Goal: Information Seeking & Learning: Find specific fact

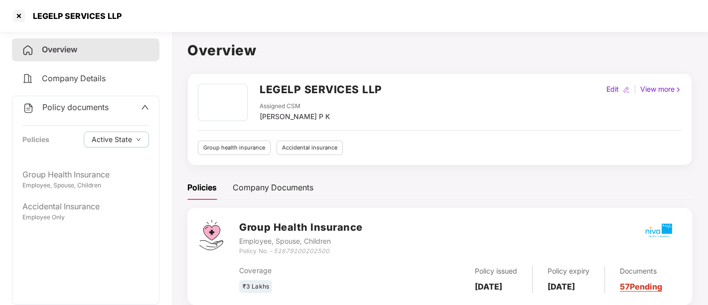
click at [145, 110] on icon "up" at bounding box center [145, 107] width 8 height 8
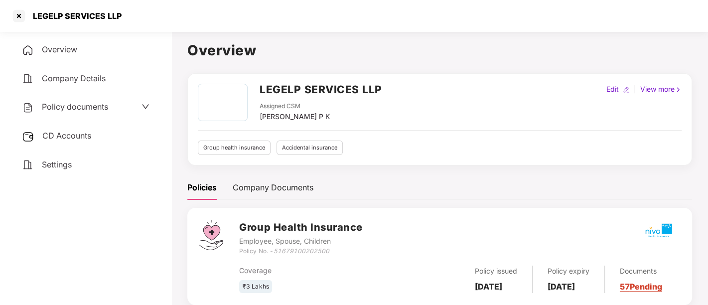
click at [99, 161] on div "Settings" at bounding box center [85, 164] width 147 height 23
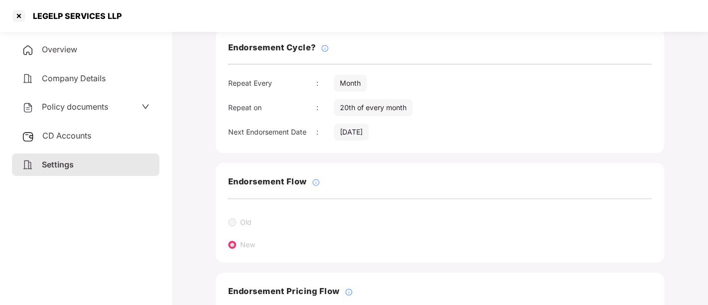
scroll to position [153, 0]
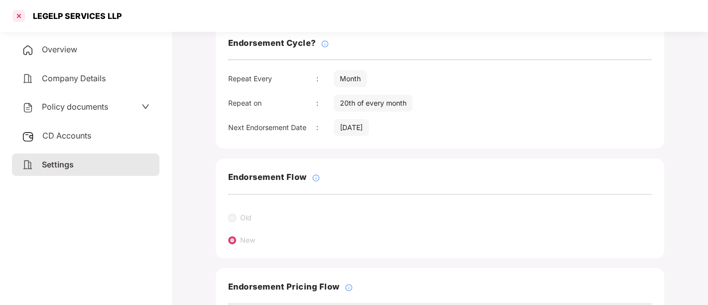
click at [17, 14] on div at bounding box center [19, 16] width 16 height 16
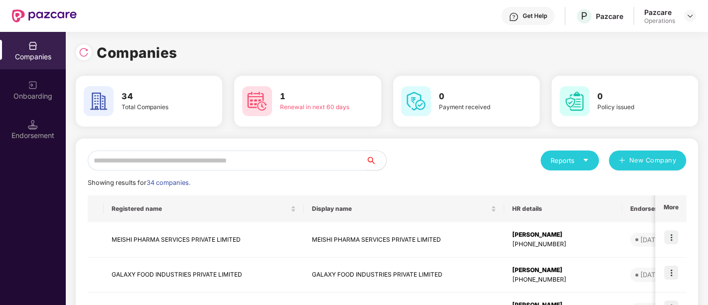
scroll to position [0, 0]
click at [218, 164] on input "text" at bounding box center [227, 160] width 278 height 20
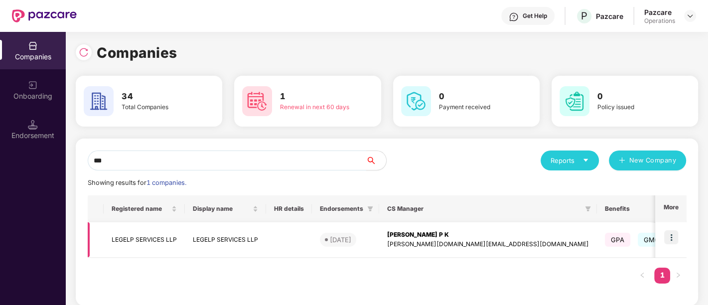
type input "***"
click at [669, 241] on img at bounding box center [671, 237] width 14 height 14
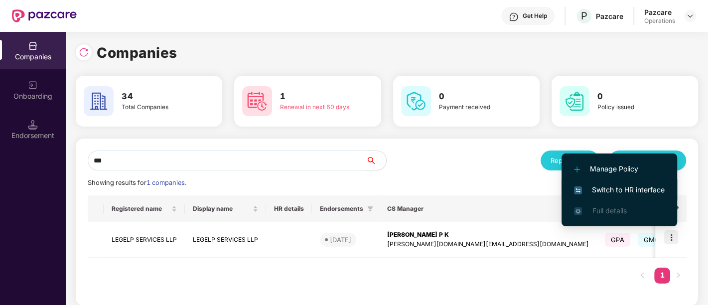
click at [627, 189] on span "Switch to HR interface" at bounding box center [619, 189] width 91 height 11
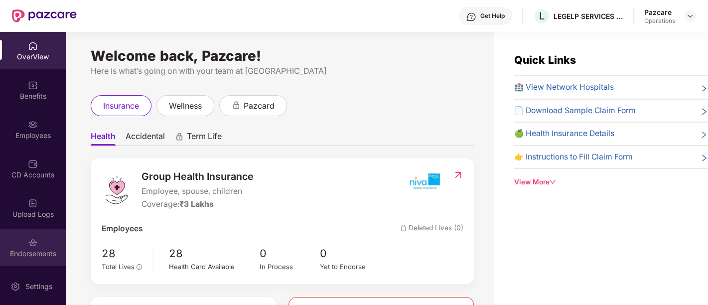
click at [28, 243] on img at bounding box center [33, 242] width 10 height 10
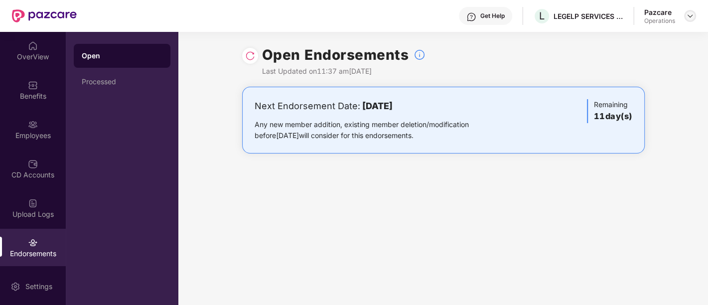
click at [690, 13] on img at bounding box center [690, 16] width 8 height 8
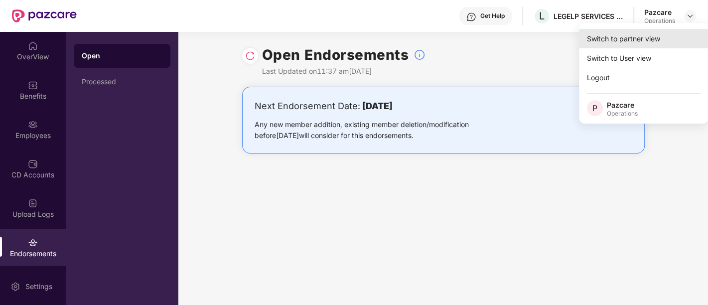
click at [648, 36] on div "Switch to partner view" at bounding box center [643, 38] width 129 height 19
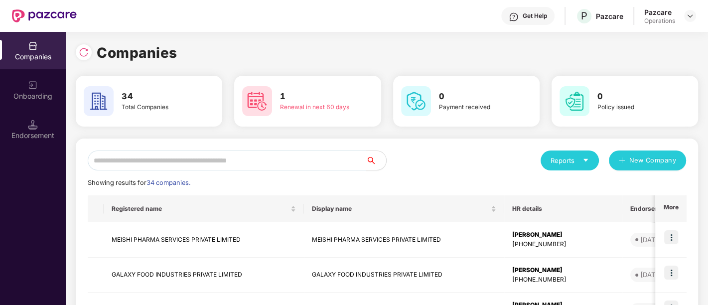
click at [182, 163] on input "text" at bounding box center [227, 160] width 278 height 20
paste input "**********"
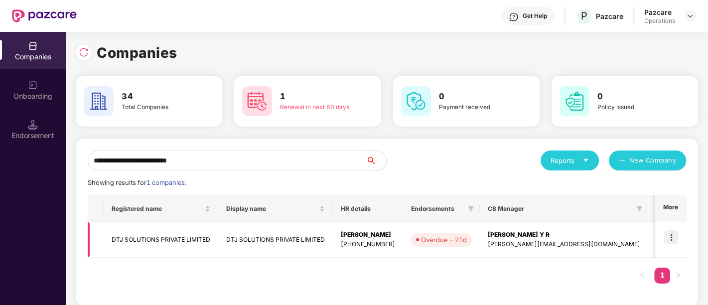
type input "**********"
click at [183, 240] on td "DTJ SOLUTIONS PRIVATE LIMITED" at bounding box center [161, 239] width 115 height 35
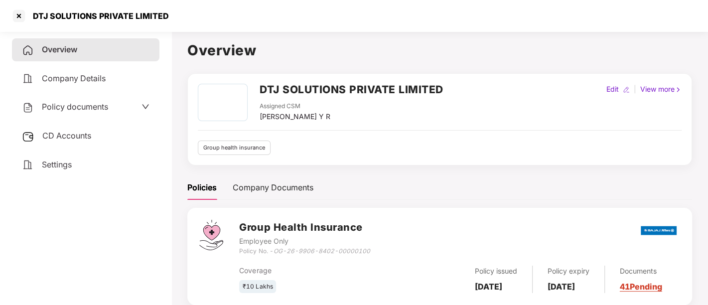
drag, startPoint x: 259, startPoint y: 89, endPoint x: 506, endPoint y: 85, distance: 247.5
click at [506, 85] on div "DTJ SOLUTIONS PRIVATE LIMITED Assigned CSM [PERSON_NAME] Y R Edit | View more" at bounding box center [439, 103] width 483 height 38
copy h2 "DTJ SOLUTIONS PRIVATE LIMITED"
drag, startPoint x: 274, startPoint y: 248, endPoint x: 378, endPoint y: 247, distance: 104.1
click at [377, 247] on div "Group Health Insurance Employee Only Policy No. - OG-26-9906-8402-00000100" at bounding box center [459, 238] width 441 height 36
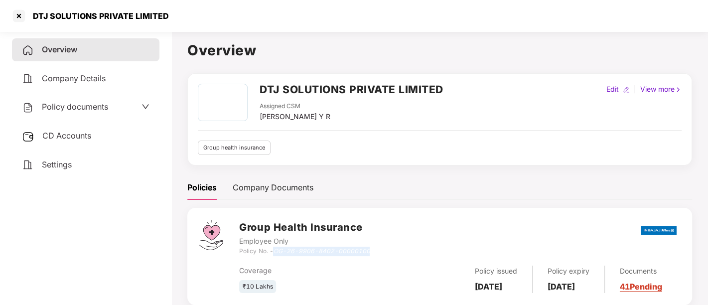
copy icon "OG-26-9906-8402-00000100"
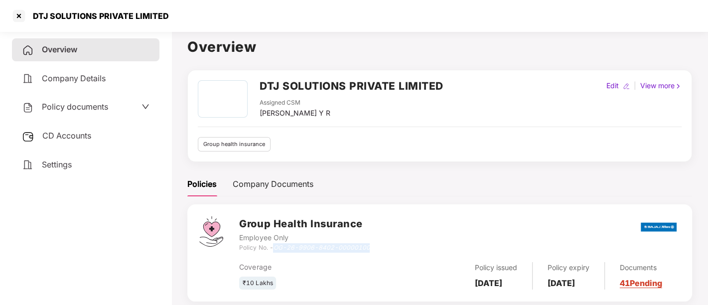
scroll to position [27, 0]
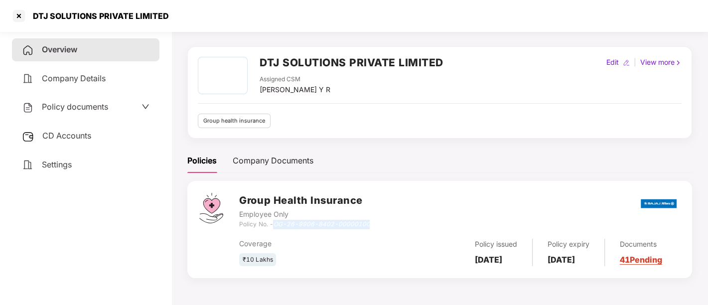
drag, startPoint x: 474, startPoint y: 246, endPoint x: 505, endPoint y: 260, distance: 33.9
click at [505, 260] on div "Policy issued [DATE]" at bounding box center [496, 251] width 73 height 27
copy b "[DATE]"
drag, startPoint x: 557, startPoint y: 246, endPoint x: 593, endPoint y: 259, distance: 38.8
click at [593, 259] on div "Policy expiry [DATE]" at bounding box center [568, 251] width 72 height 27
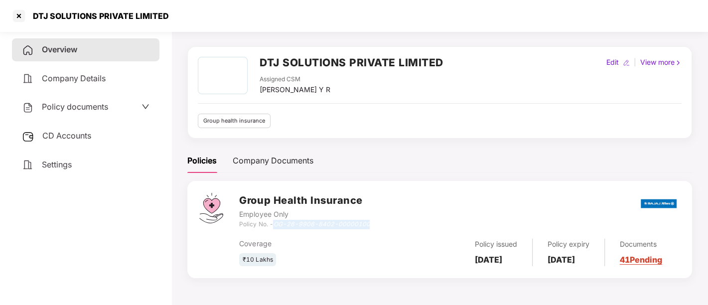
copy b "[DATE]"
click at [117, 107] on div "Policy documents" at bounding box center [85, 107] width 127 height 13
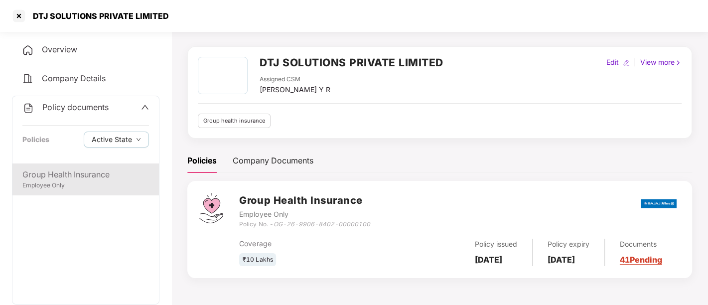
click at [88, 174] on div "Group Health Insurance" at bounding box center [85, 174] width 126 height 12
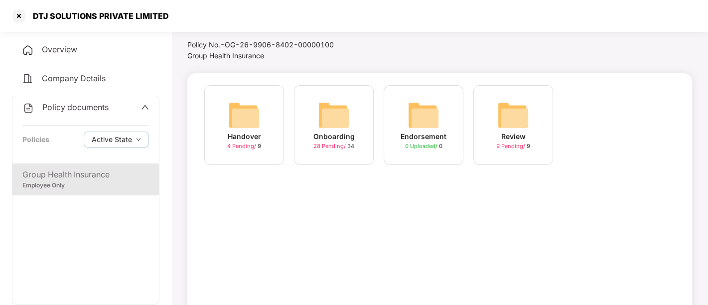
click at [318, 144] on span "28 Pending /" at bounding box center [330, 145] width 34 height 7
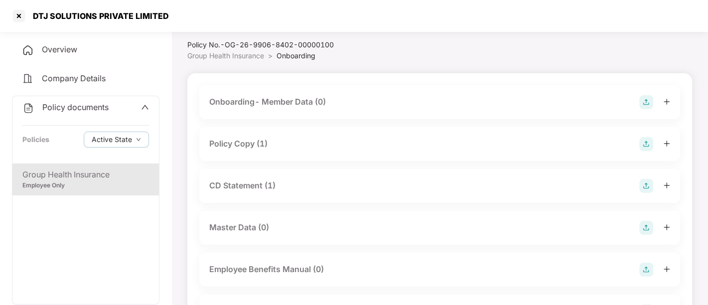
click at [285, 138] on div "Policy Copy (1)" at bounding box center [439, 144] width 461 height 14
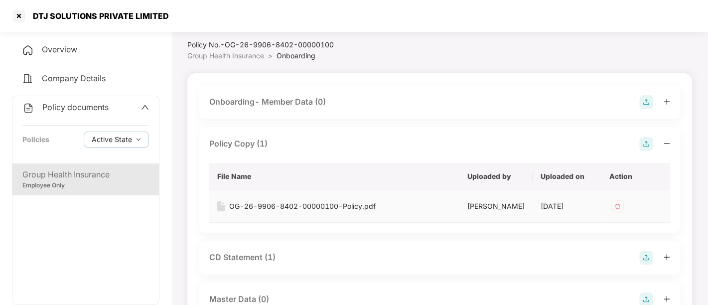
click at [268, 203] on div "OG-26-9906-8402-00000100-Policy.pdf" at bounding box center [302, 206] width 146 height 11
click at [243, 261] on div "CD Statement (1)" at bounding box center [242, 257] width 66 height 12
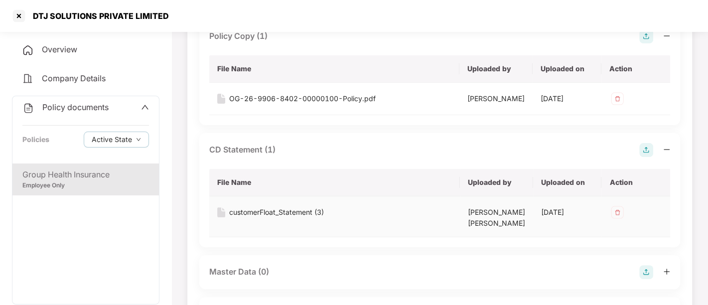
scroll to position [138, 0]
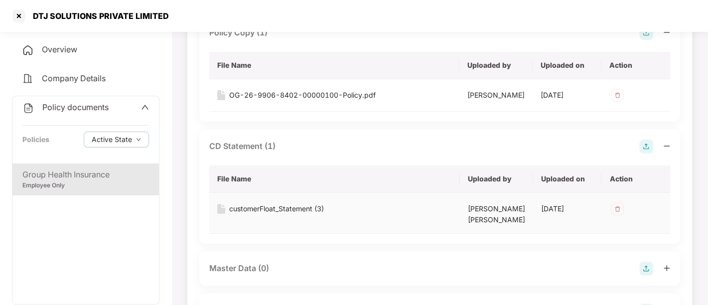
click at [257, 214] on div "customerFloat_Statement (3)" at bounding box center [276, 208] width 95 height 11
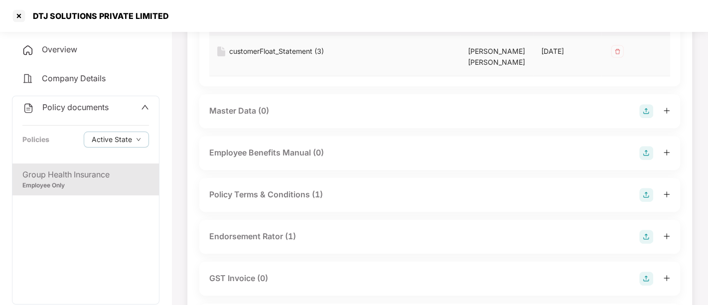
scroll to position [304, 0]
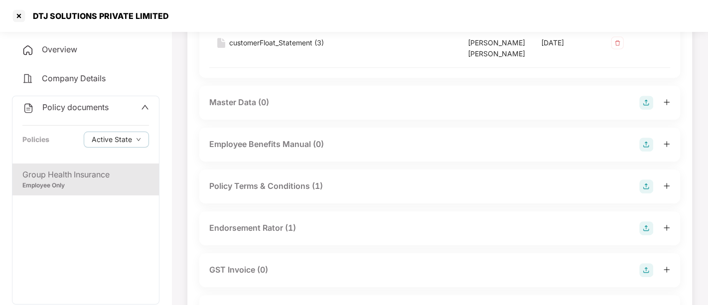
click at [301, 192] on div "Policy Terms & Conditions (1)" at bounding box center [266, 186] width 114 height 12
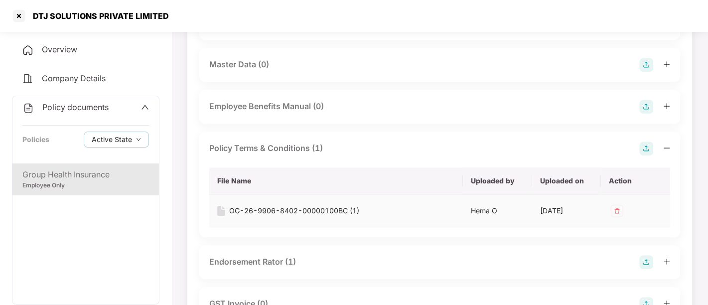
scroll to position [359, 0]
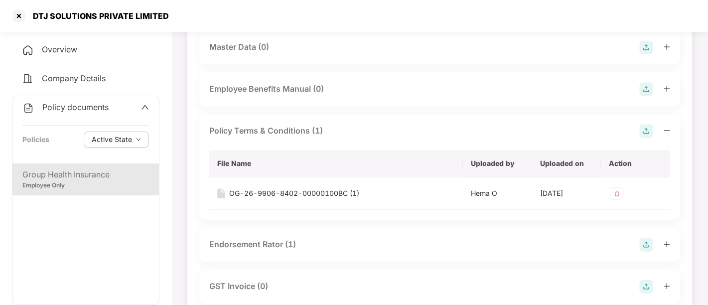
click at [273, 248] on div "Endorsement Rator (1)" at bounding box center [252, 244] width 87 height 12
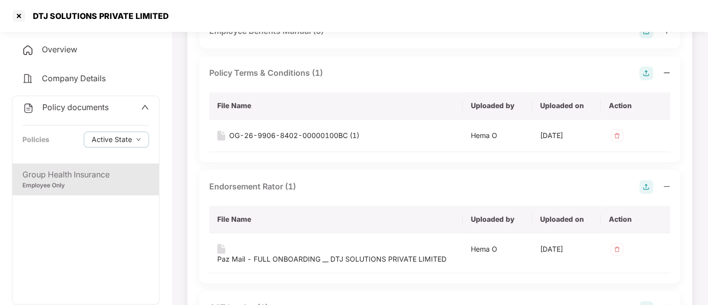
scroll to position [470, 0]
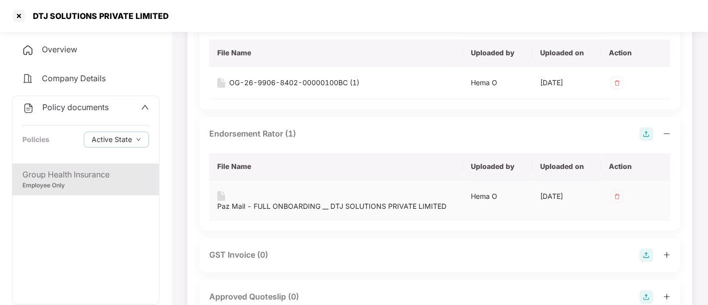
click at [270, 207] on div "Paz Mail - FULL ONBOARDING __ DTJ SOLUTIONS PRIVATE LIMITED" at bounding box center [331, 206] width 229 height 11
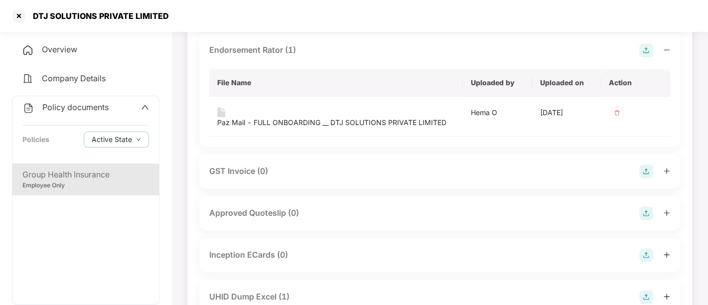
scroll to position [691, 0]
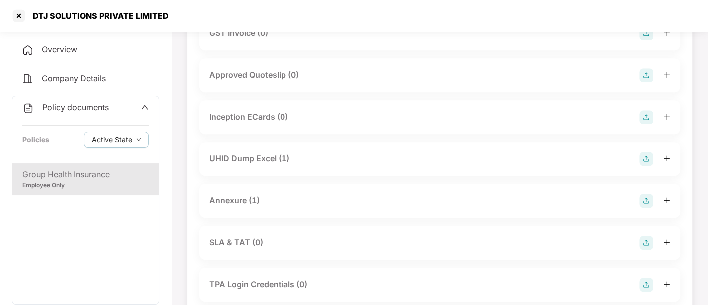
click at [266, 164] on div "UHID Dump Excel (1)" at bounding box center [249, 158] width 80 height 12
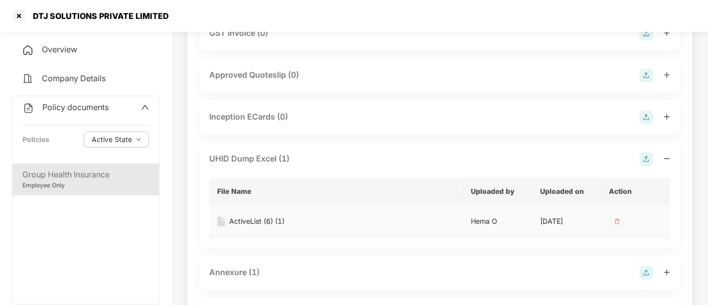
click at [253, 227] on div "ActiveList (6) (1)" at bounding box center [256, 221] width 55 height 11
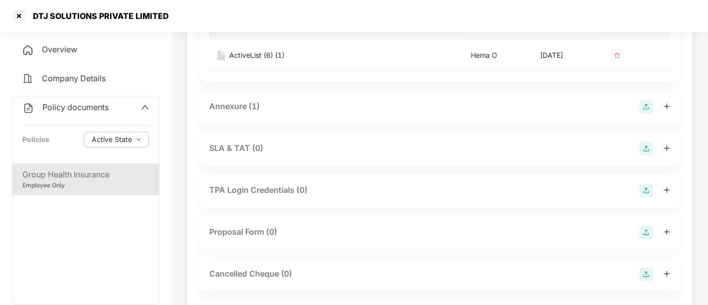
click at [235, 113] on div "Annexure (1)" at bounding box center [234, 106] width 50 height 12
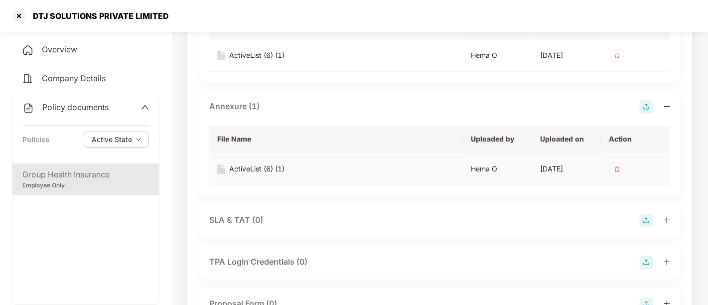
click at [253, 174] on div "ActiveList (6) (1)" at bounding box center [256, 168] width 55 height 11
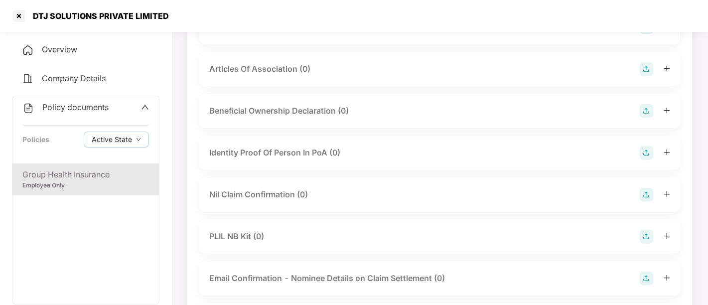
scroll to position [1705, 0]
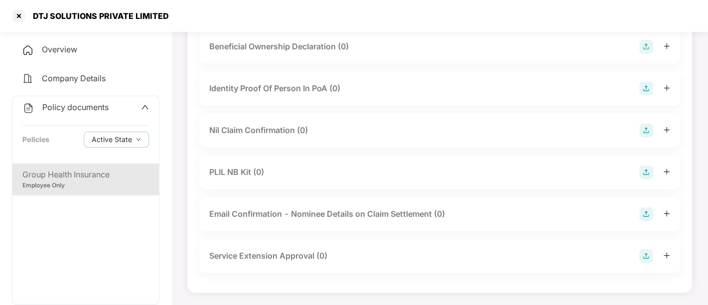
drag, startPoint x: 142, startPoint y: 99, endPoint x: 145, endPoint y: 108, distance: 9.9
click at [144, 108] on div "Policy documents Policies Active State" at bounding box center [85, 129] width 146 height 67
click at [143, 107] on icon "up" at bounding box center [145, 107] width 8 height 8
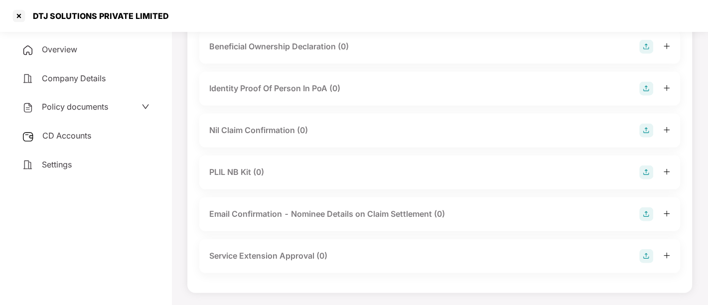
click at [85, 165] on div "Settings" at bounding box center [85, 164] width 147 height 23
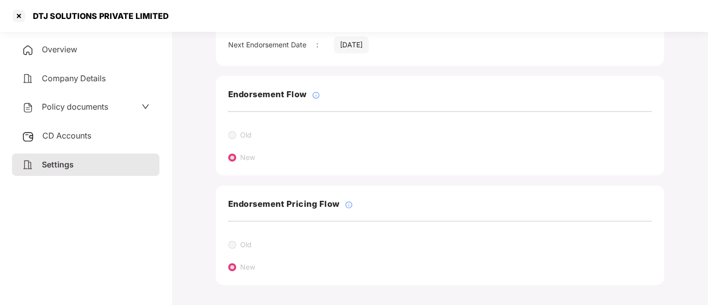
scroll to position [4, 0]
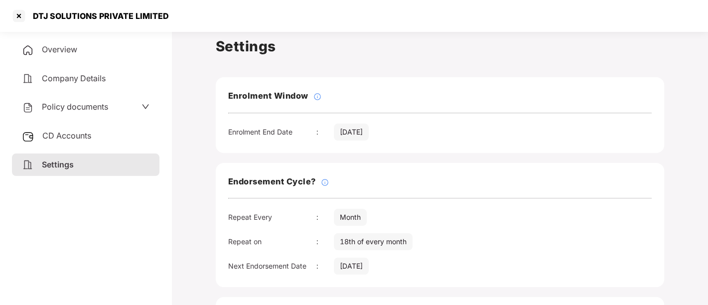
click at [82, 103] on span "Policy documents" at bounding box center [75, 107] width 66 height 10
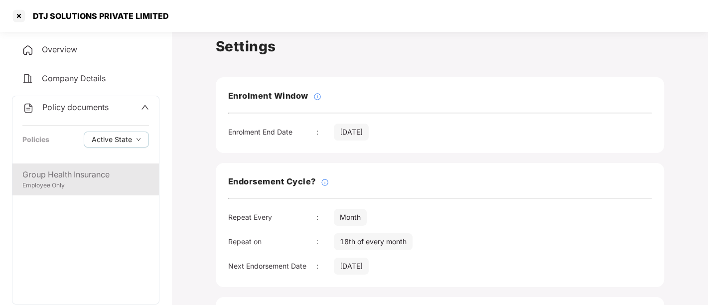
click at [70, 184] on div "Employee Only" at bounding box center [85, 185] width 126 height 9
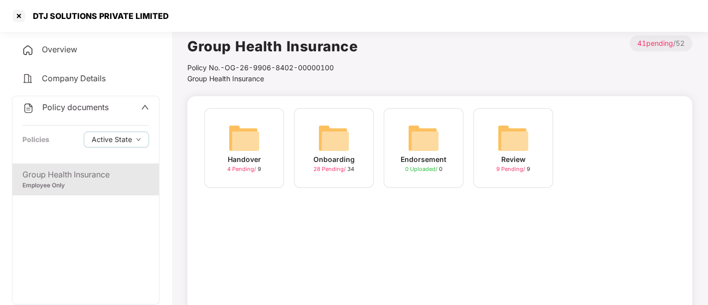
click at [329, 169] on span "28 Pending /" at bounding box center [330, 168] width 34 height 7
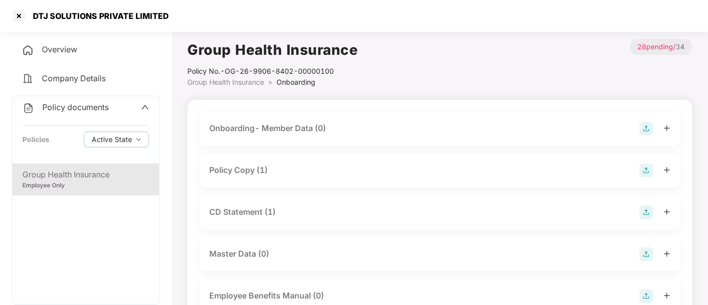
scroll to position [0, 0]
drag, startPoint x: 227, startPoint y: 69, endPoint x: 364, endPoint y: 74, distance: 138.0
click at [364, 74] on div "Group Health Insurance Policy No.- OG-26-9906-8402-00000100 Group Health Insura…" at bounding box center [439, 63] width 504 height 49
copy div "OG-26-9906-8402-00000100"
click at [419, 71] on div "Group Health Insurance Policy No.- OG-26-9906-8402-00000100 Group Health Insura…" at bounding box center [439, 63] width 504 height 49
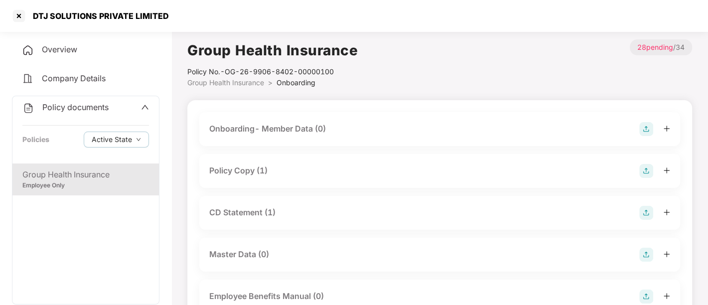
drag, startPoint x: 34, startPoint y: 11, endPoint x: 190, endPoint y: 20, distance: 156.1
click at [190, 20] on div "DTJ SOLUTIONS PRIVATE LIMITED" at bounding box center [354, 16] width 708 height 32
copy div "DTJ SOLUTIONS PRIVATE LIMITED"
click at [51, 49] on span "Overview" at bounding box center [59, 49] width 35 height 10
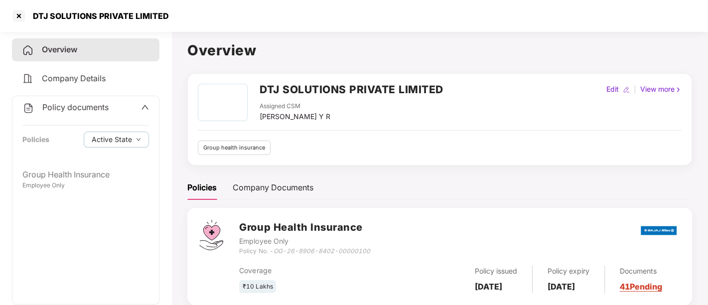
scroll to position [27, 0]
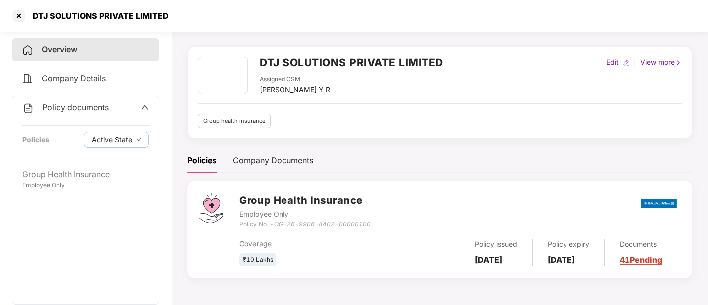
drag, startPoint x: 474, startPoint y: 248, endPoint x: 520, endPoint y: 284, distance: 59.3
click at [520, 284] on div "Group Health Insurance Employee Only Policy No. - OG-26-9906-8402-00000100 Cove…" at bounding box center [439, 235] width 504 height 109
copy b "[DATE]"
drag, startPoint x: 556, startPoint y: 247, endPoint x: 586, endPoint y: 263, distance: 34.3
click at [586, 262] on div "Policy expiry [DATE]" at bounding box center [568, 251] width 72 height 27
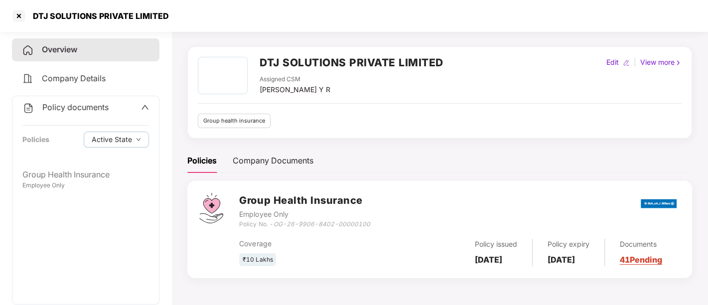
copy b "[DATE]"
click at [142, 110] on icon "up" at bounding box center [145, 107] width 8 height 8
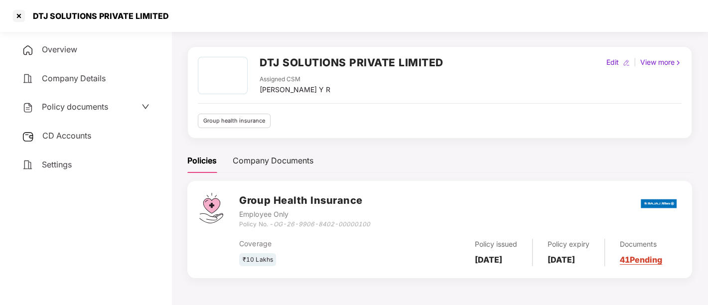
click at [109, 140] on div "CD Accounts" at bounding box center [85, 135] width 147 height 23
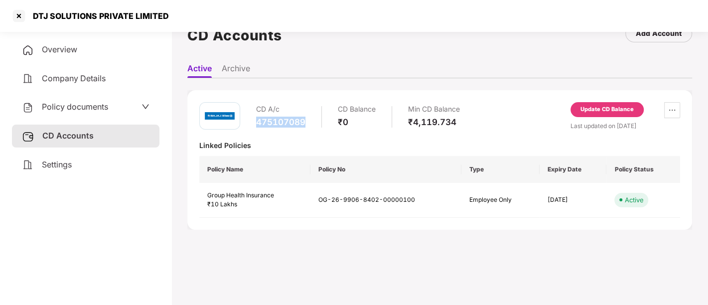
drag, startPoint x: 257, startPoint y: 121, endPoint x: 313, endPoint y: 126, distance: 56.0
click at [313, 126] on div "CD A/c 475107089 CD Balance ₹0 Min CD Balance ₹4,119.734" at bounding box center [358, 116] width 204 height 28
copy div "475107089"
click at [92, 102] on span "Policy documents" at bounding box center [75, 107] width 66 height 10
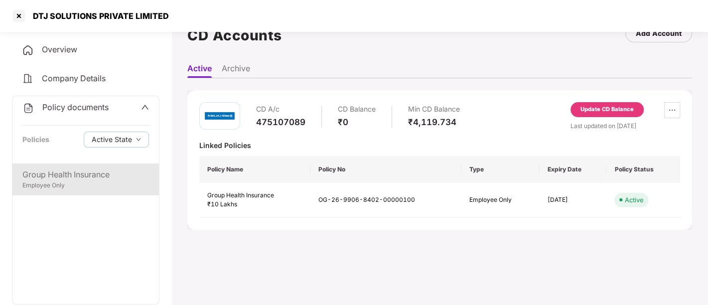
click at [94, 173] on div "Group Health Insurance" at bounding box center [85, 174] width 126 height 12
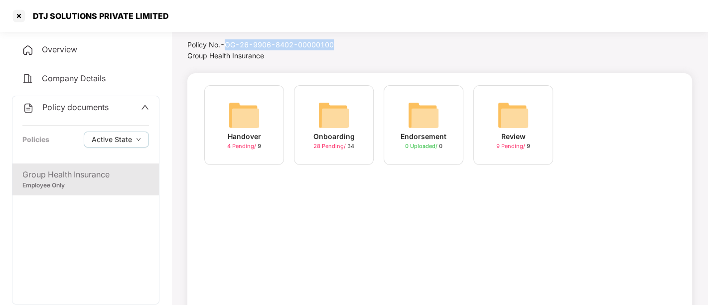
drag, startPoint x: 227, startPoint y: 42, endPoint x: 353, endPoint y: 40, distance: 126.0
click at [353, 40] on div "Policy No.- OG-26-9906-8402-00000100" at bounding box center [272, 44] width 170 height 11
copy div "OG-26-9906-8402-00000100"
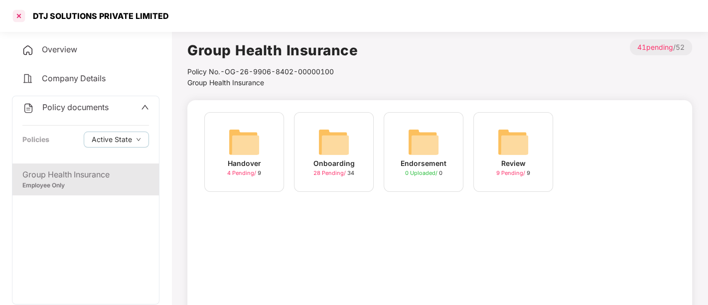
click at [19, 15] on div at bounding box center [19, 16] width 16 height 16
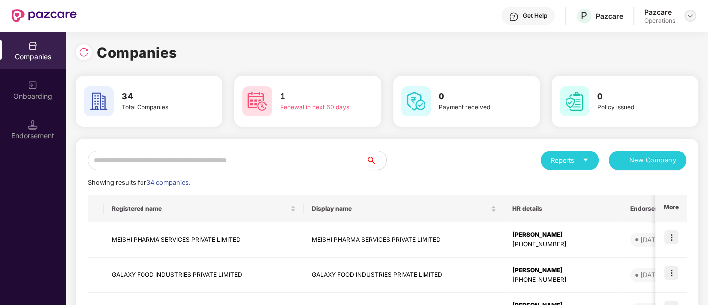
click at [686, 16] on img at bounding box center [690, 16] width 8 height 8
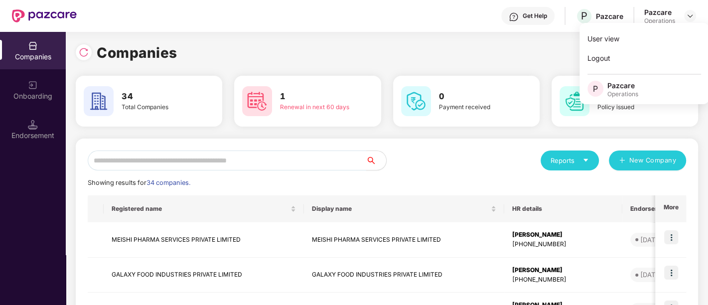
click at [128, 162] on input "text" at bounding box center [227, 160] width 278 height 20
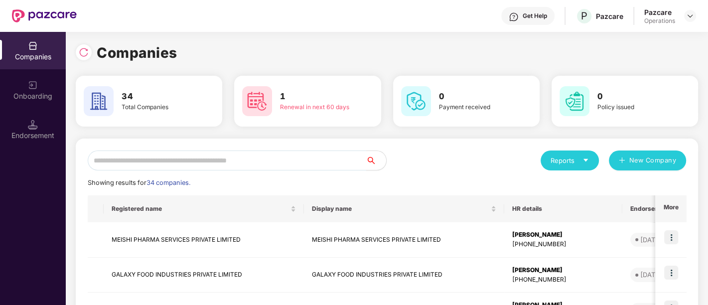
type input "*"
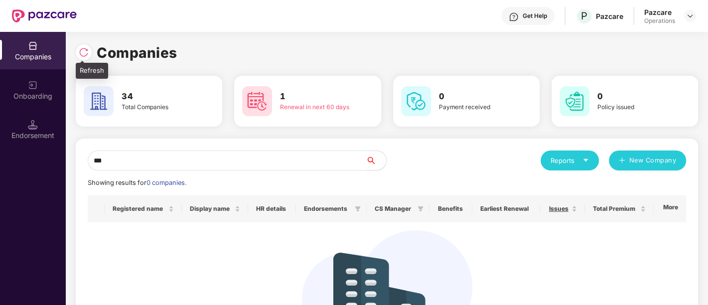
type input "***"
click at [78, 56] on div at bounding box center [84, 52] width 16 height 16
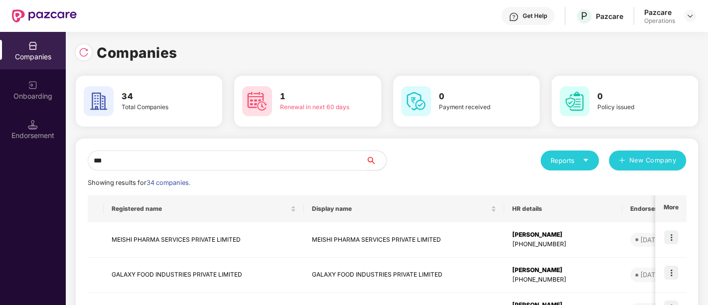
drag, startPoint x: 133, startPoint y: 158, endPoint x: 77, endPoint y: 165, distance: 56.3
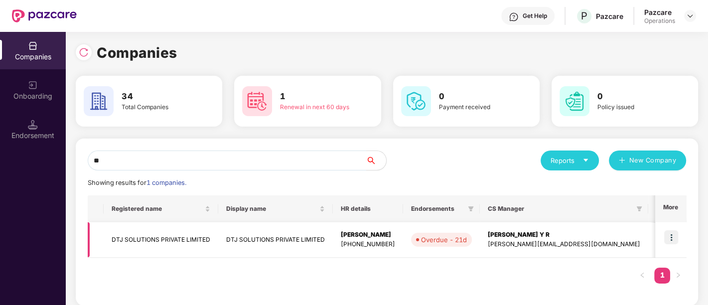
type input "**"
click at [671, 241] on img at bounding box center [671, 237] width 14 height 14
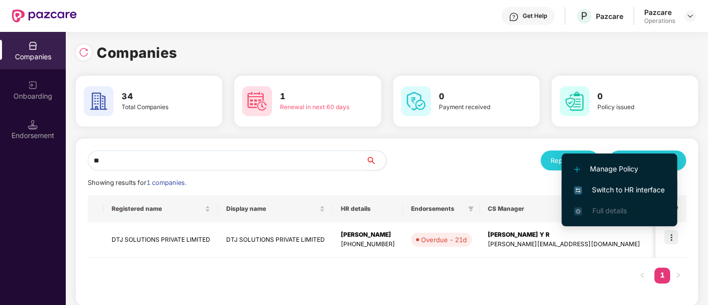
click at [638, 189] on span "Switch to HR interface" at bounding box center [619, 189] width 91 height 11
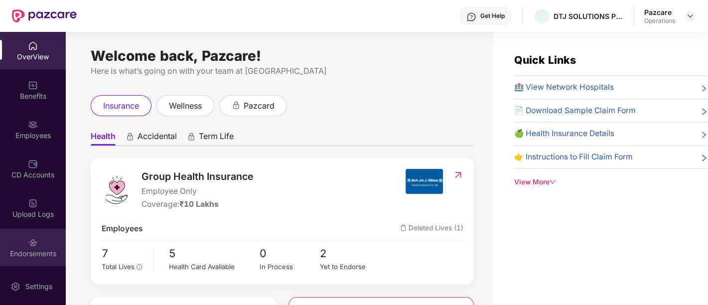
click at [19, 256] on div "Endorsements" at bounding box center [33, 253] width 66 height 10
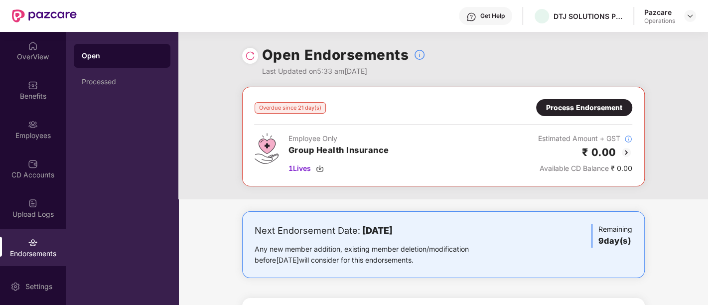
click at [579, 110] on div "Process Endorsement" at bounding box center [584, 107] width 76 height 11
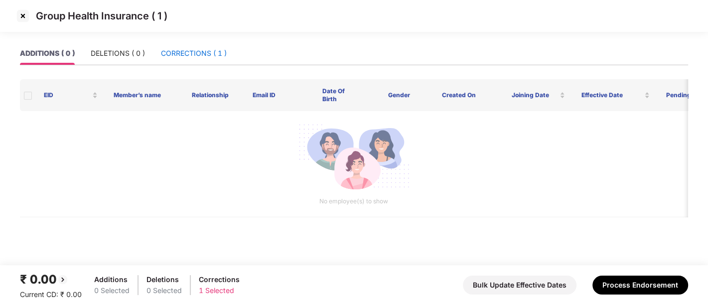
click at [218, 55] on div "CORRECTIONS ( 1 )" at bounding box center [194, 53] width 66 height 11
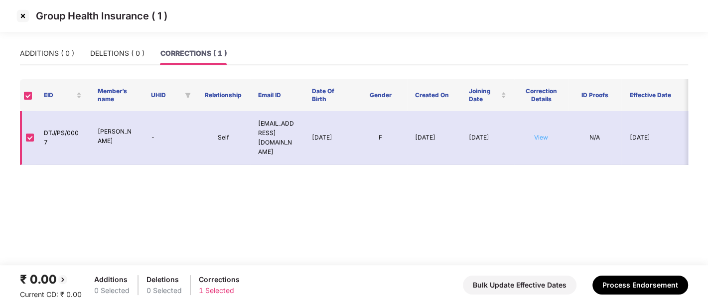
click at [538, 133] on link "View" at bounding box center [541, 136] width 14 height 7
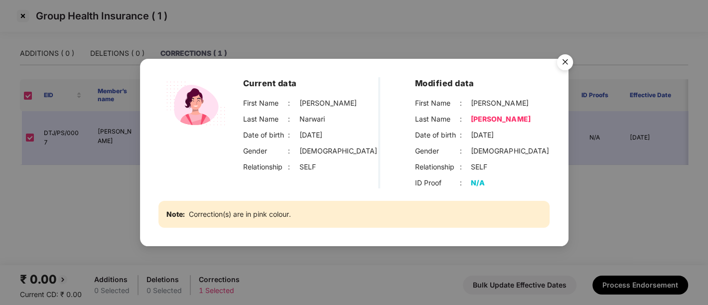
click at [565, 60] on img "Close" at bounding box center [565, 64] width 28 height 28
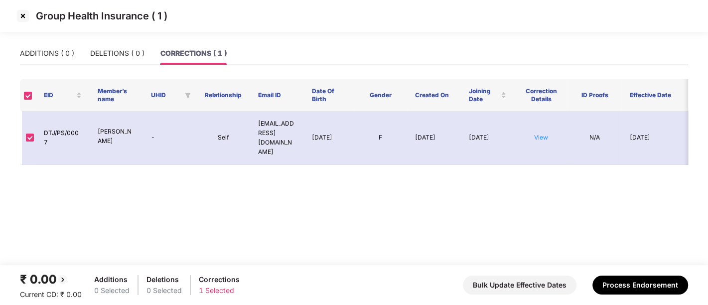
click at [21, 18] on img at bounding box center [23, 16] width 16 height 16
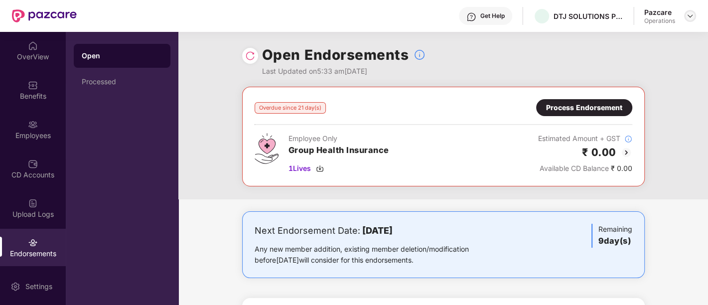
click at [689, 15] on img at bounding box center [690, 16] width 8 height 8
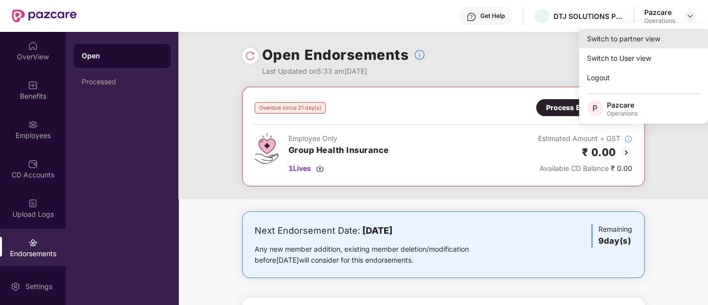
click at [634, 40] on div "Switch to partner view" at bounding box center [643, 38] width 129 height 19
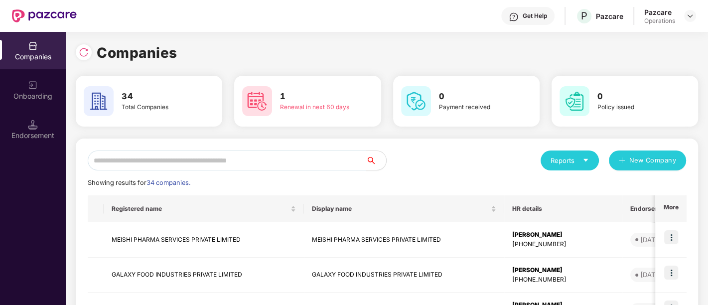
click at [156, 164] on input "text" at bounding box center [227, 160] width 278 height 20
paste input "**********"
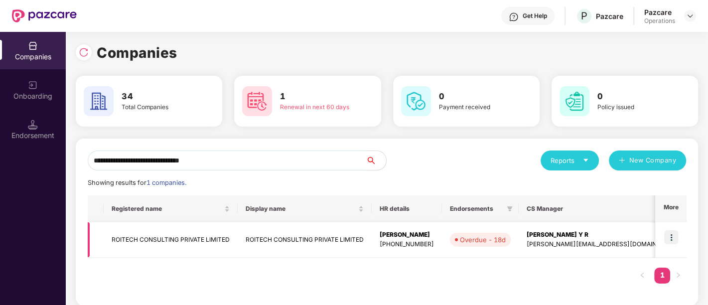
type input "**********"
click at [184, 240] on td "ROITECH CONSULTING PRIVATE LIMITED" at bounding box center [171, 239] width 134 height 35
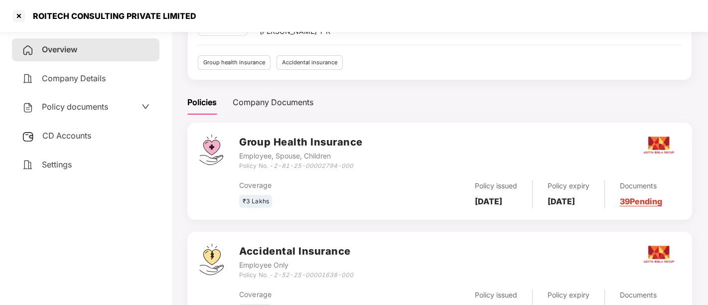
scroll to position [111, 0]
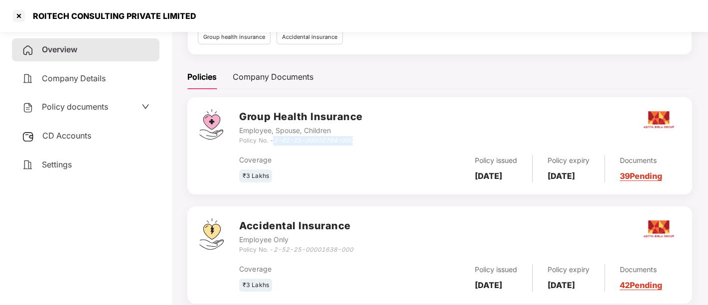
drag, startPoint x: 276, startPoint y: 138, endPoint x: 372, endPoint y: 141, distance: 96.6
click at [372, 141] on div "Group Health Insurance Employee, Spouse, Children Policy No. - 2-81-25-00002794…" at bounding box center [459, 127] width 441 height 36
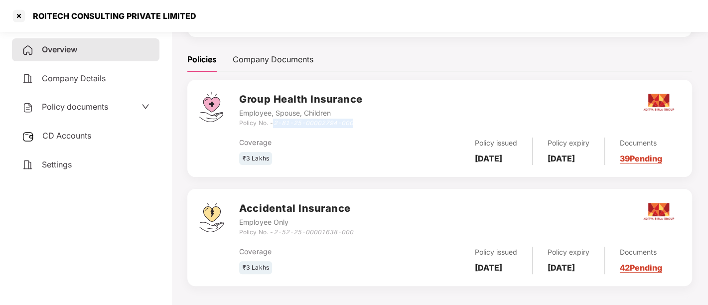
scroll to position [137, 0]
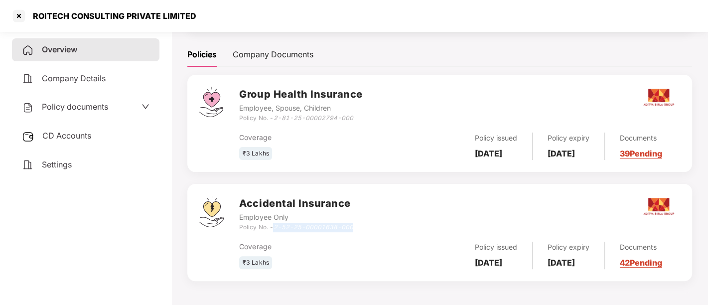
drag, startPoint x: 276, startPoint y: 224, endPoint x: 355, endPoint y: 224, distance: 79.2
click at [355, 224] on div "Accidental Insurance Employee Only Policy No. - 2-52-25-00001638-000" at bounding box center [459, 214] width 441 height 36
drag, startPoint x: 473, startPoint y: 135, endPoint x: 503, endPoint y: 152, distance: 34.5
click at [503, 152] on div "Policy issued [DATE]" at bounding box center [496, 145] width 73 height 27
drag, startPoint x: 551, startPoint y: 135, endPoint x: 589, endPoint y: 154, distance: 42.1
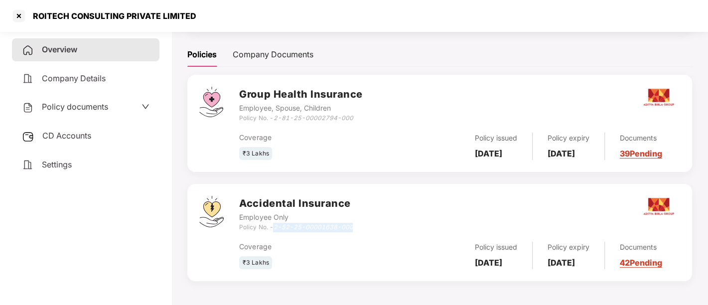
click at [589, 154] on div "Policy expiry [DATE]" at bounding box center [568, 145] width 72 height 27
drag, startPoint x: 152, startPoint y: 28, endPoint x: 34, endPoint y: 19, distance: 118.8
click at [34, 19] on div "ROITECH CONSULTING PRIVATE LIMITED" at bounding box center [354, 16] width 708 height 32
click at [79, 106] on span "Policy documents" at bounding box center [75, 107] width 66 height 10
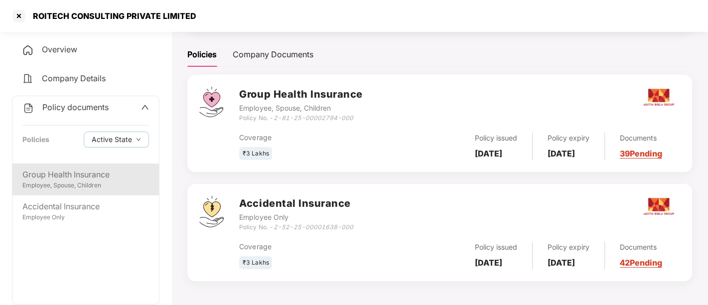
click at [75, 187] on div "Employee, Spouse, Children" at bounding box center [85, 185] width 126 height 9
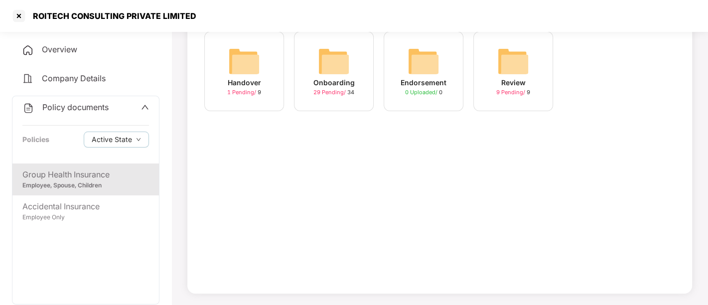
click at [335, 90] on span "29 Pending /" at bounding box center [330, 92] width 34 height 7
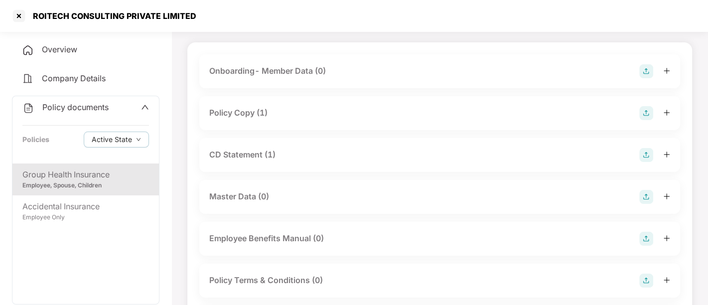
scroll to position [0, 0]
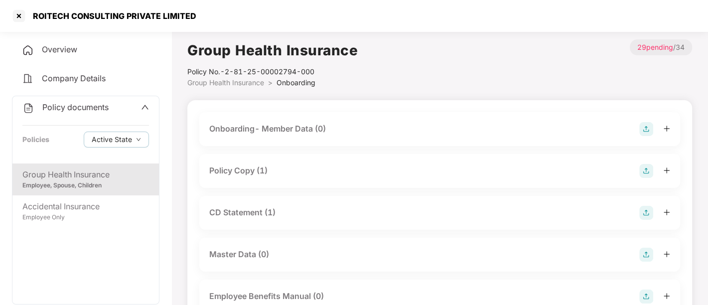
click at [253, 170] on div "Policy Copy (1)" at bounding box center [238, 170] width 58 height 12
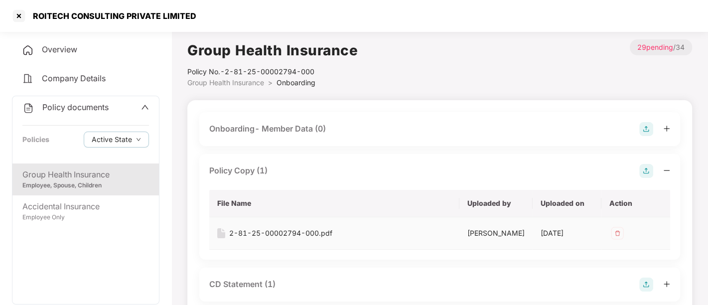
click at [300, 233] on div "2-81-25-00002794-000.pdf" at bounding box center [280, 233] width 103 height 11
click at [286, 234] on div "2-81-25-00002794-000.pdf" at bounding box center [280, 233] width 103 height 11
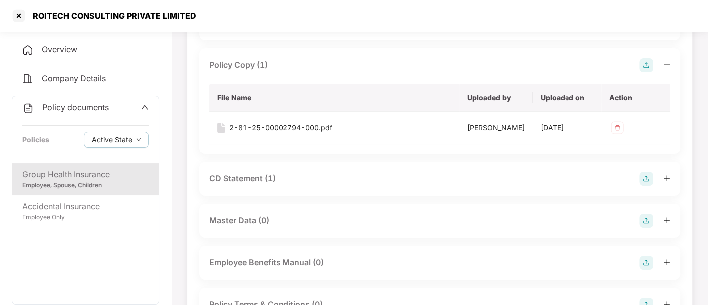
scroll to position [111, 0]
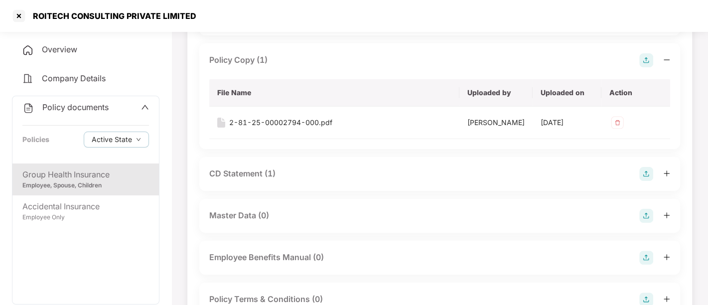
click at [251, 175] on div "CD Statement (1)" at bounding box center [242, 173] width 66 height 12
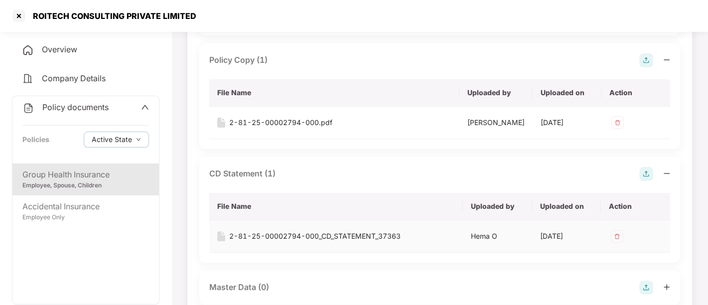
click at [275, 233] on div "2-81-25-00002794-000_CD_STATEMENT_37363" at bounding box center [314, 236] width 171 height 11
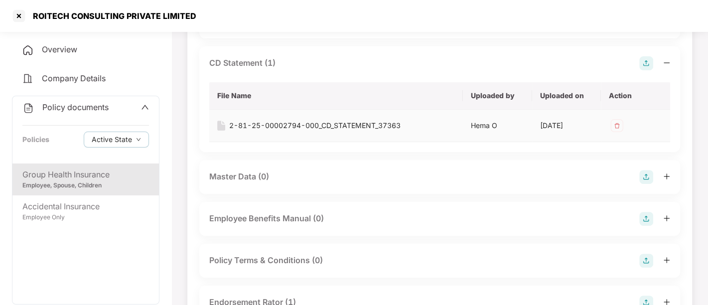
scroll to position [276, 0]
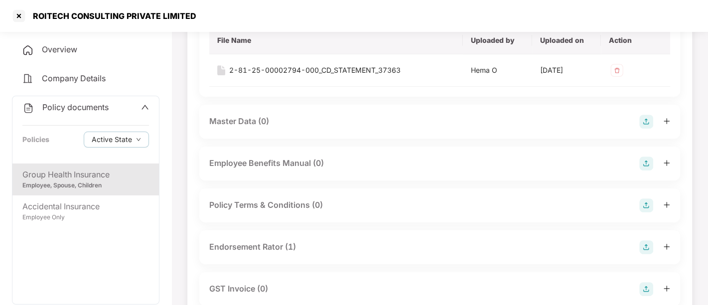
click at [279, 246] on div "Endorsement Rator (1)" at bounding box center [252, 246] width 87 height 12
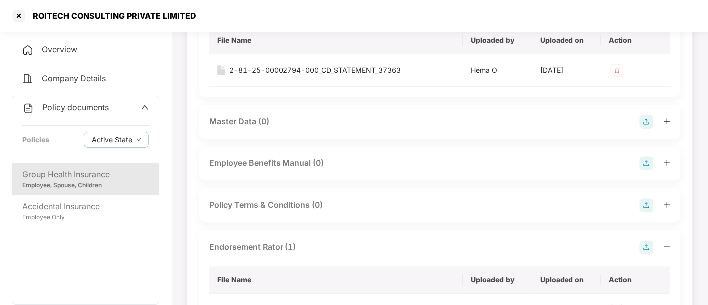
scroll to position [387, 0]
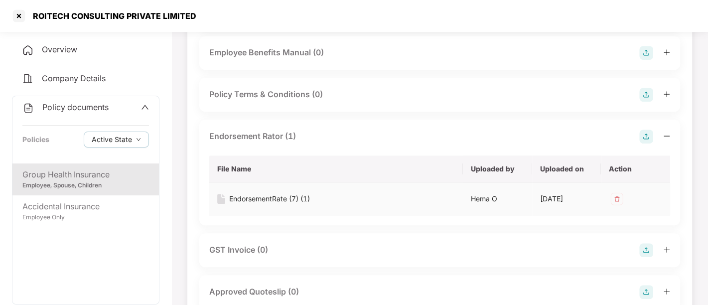
click at [282, 198] on div "EndorsementRate (7) (1)" at bounding box center [269, 198] width 81 height 11
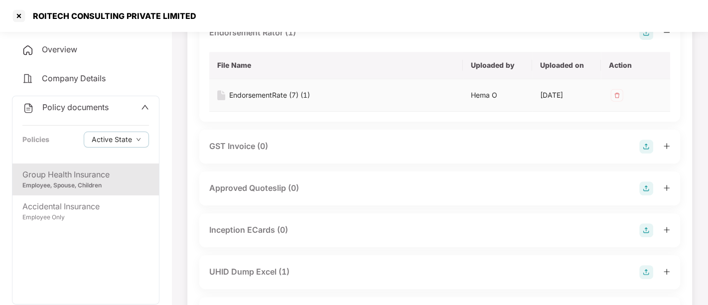
scroll to position [498, 0]
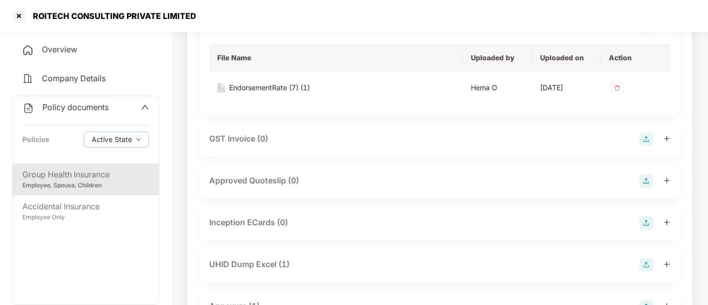
click at [277, 265] on div "UHID Dump Excel (1)" at bounding box center [249, 264] width 80 height 12
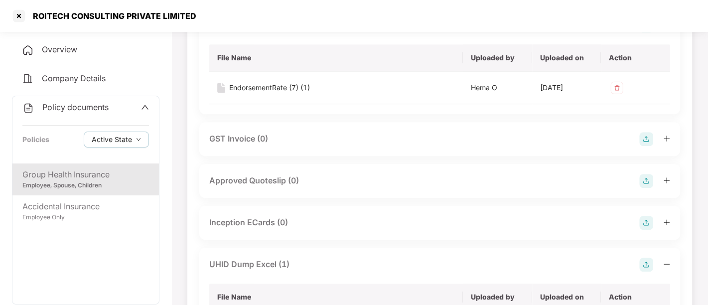
scroll to position [553, 0]
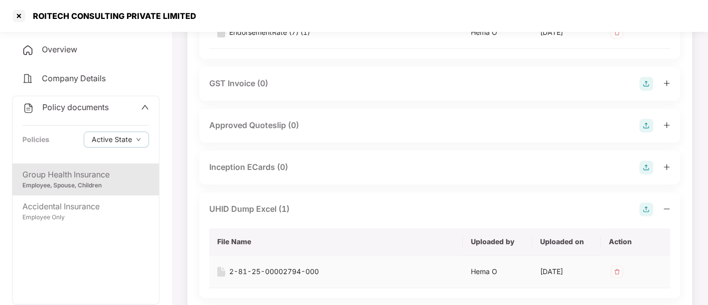
click at [276, 266] on div "2-81-25-00002794-000" at bounding box center [274, 271] width 90 height 11
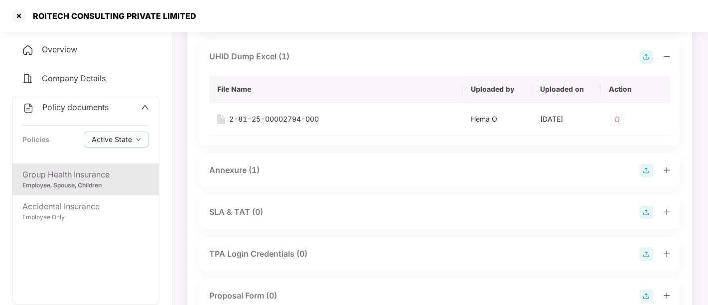
scroll to position [719, 0]
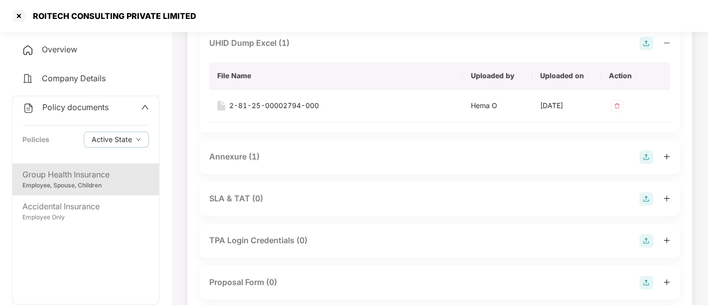
click at [242, 154] on div "Annexure (1)" at bounding box center [234, 156] width 50 height 12
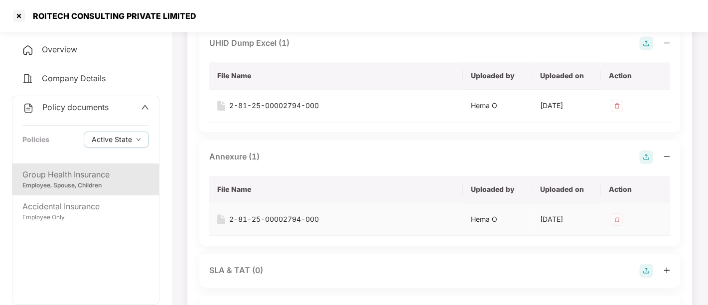
click at [259, 219] on div "2-81-25-00002794-000" at bounding box center [274, 219] width 90 height 11
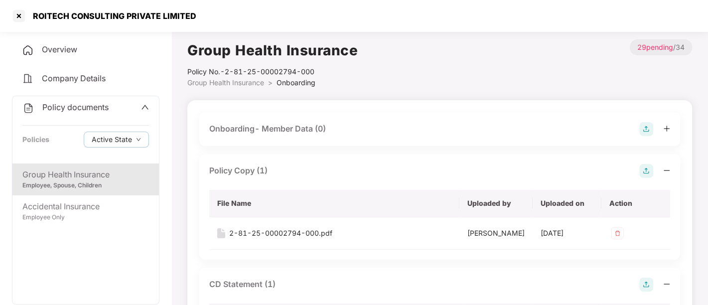
scroll to position [0, 0]
click at [146, 105] on icon "up" at bounding box center [145, 107] width 8 height 8
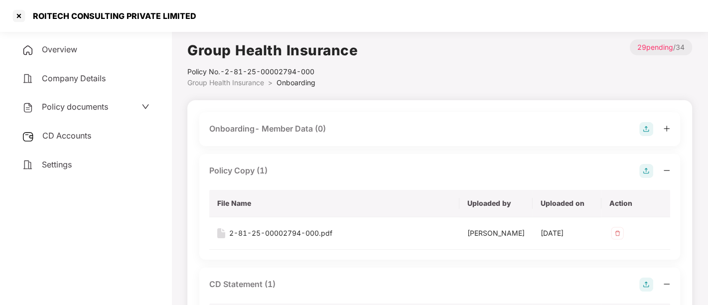
click at [104, 135] on div "CD Accounts" at bounding box center [85, 135] width 147 height 23
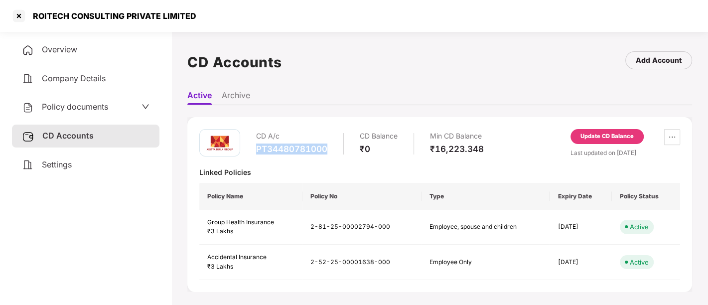
drag, startPoint x: 254, startPoint y: 149, endPoint x: 329, endPoint y: 152, distance: 74.8
click at [329, 152] on div "CD A/c PT34480781000 CD Balance ₹0 Min CD Balance ₹16,223.348" at bounding box center [341, 143] width 284 height 28
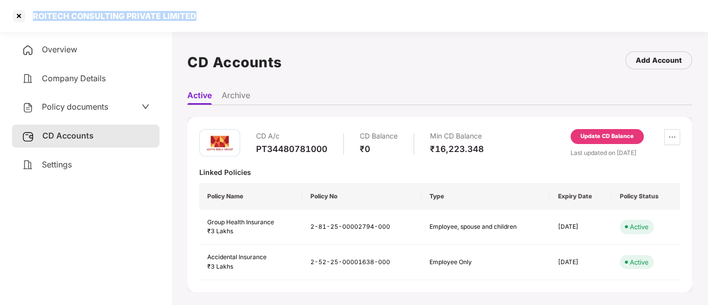
drag, startPoint x: 34, startPoint y: 13, endPoint x: 215, endPoint y: 5, distance: 180.9
click at [214, 5] on div "ROITECH CONSULTING PRIVATE LIMITED" at bounding box center [354, 16] width 708 height 32
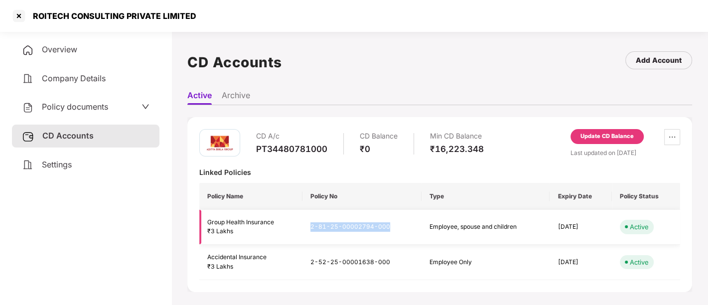
drag, startPoint x: 310, startPoint y: 225, endPoint x: 391, endPoint y: 223, distance: 81.2
click at [391, 223] on td "2-81-25-00002794-000" at bounding box center [361, 227] width 119 height 35
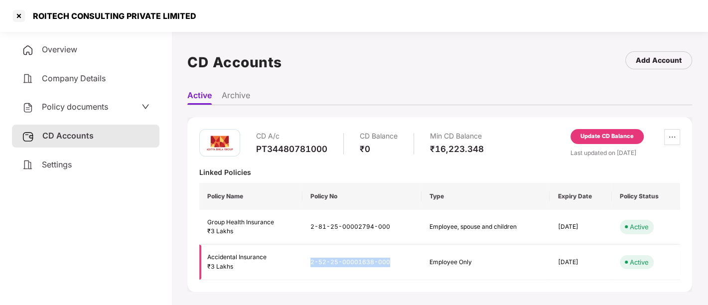
drag, startPoint x: 330, startPoint y: 256, endPoint x: 396, endPoint y: 254, distance: 66.3
click at [396, 254] on td "2-52-25-00001638-000" at bounding box center [361, 261] width 119 height 35
click at [79, 163] on div "Settings" at bounding box center [85, 164] width 147 height 23
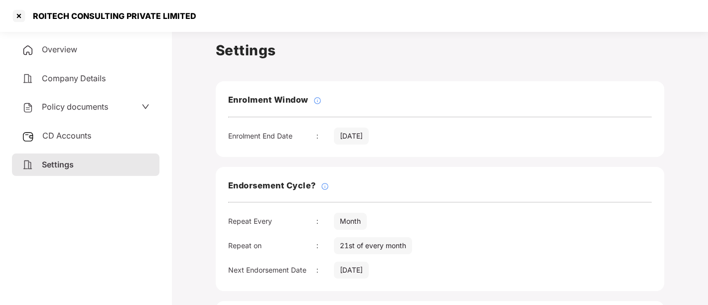
click at [58, 50] on span "Overview" at bounding box center [59, 49] width 35 height 10
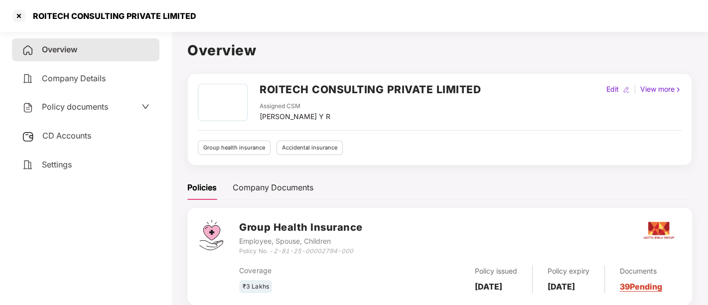
drag, startPoint x: 476, startPoint y: 274, endPoint x: 505, endPoint y: 288, distance: 31.4
click at [505, 288] on div "Policy issued [DATE]" at bounding box center [496, 278] width 73 height 27
drag, startPoint x: 555, startPoint y: 276, endPoint x: 581, endPoint y: 288, distance: 28.3
click at [581, 288] on div "Policy expiry [DATE]" at bounding box center [568, 278] width 72 height 27
click at [52, 137] on span "CD Accounts" at bounding box center [66, 135] width 49 height 10
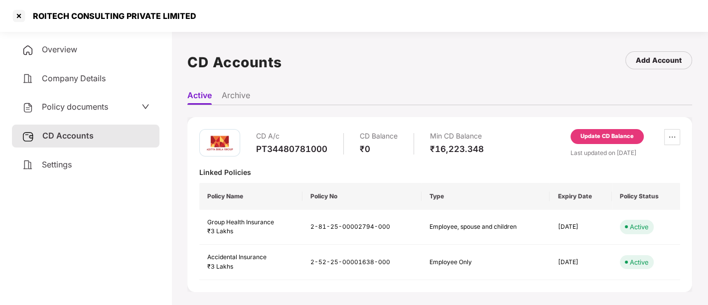
click at [85, 103] on span "Policy documents" at bounding box center [75, 107] width 66 height 10
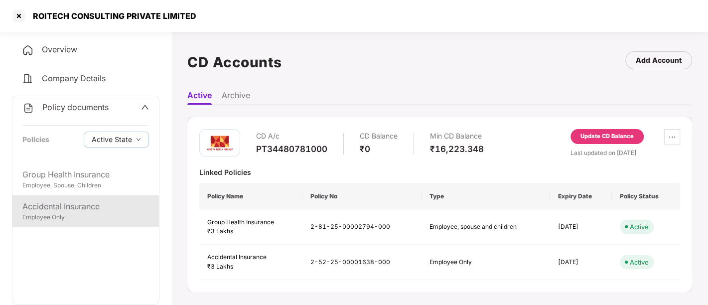
click at [69, 216] on div "Employee Only" at bounding box center [85, 217] width 126 height 9
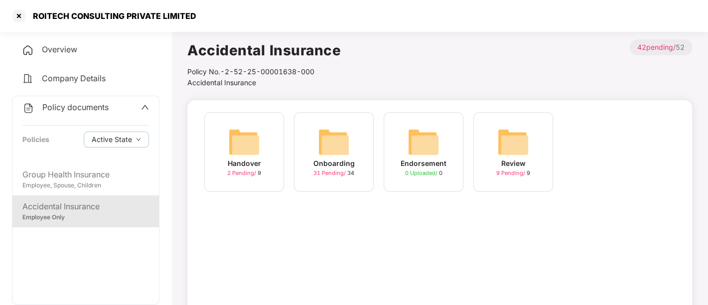
click at [328, 173] on span "31 Pending /" at bounding box center [330, 172] width 34 height 7
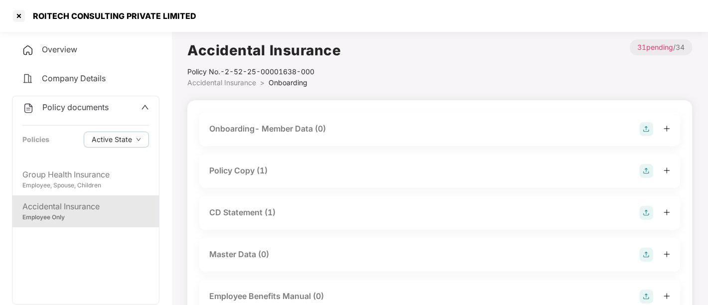
click at [303, 172] on div "Policy Copy (1)" at bounding box center [439, 171] width 461 height 14
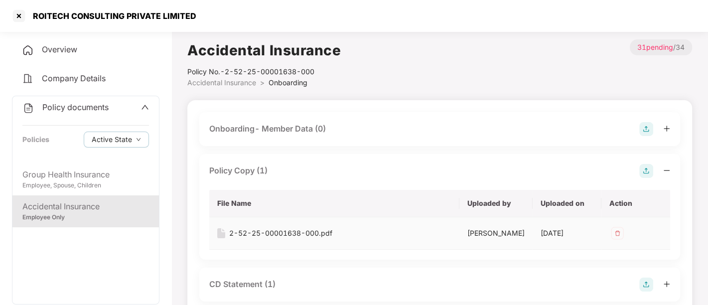
click at [290, 230] on div "2-52-25-00001638-000.pdf" at bounding box center [280, 233] width 103 height 11
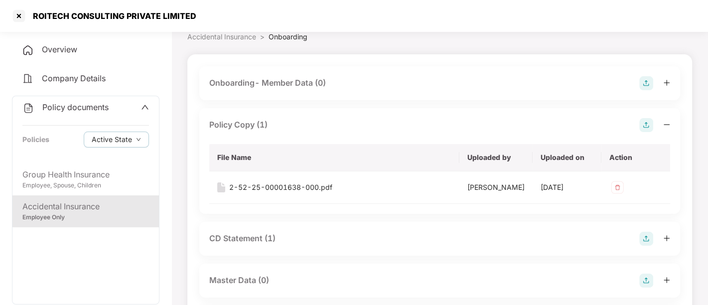
scroll to position [166, 0]
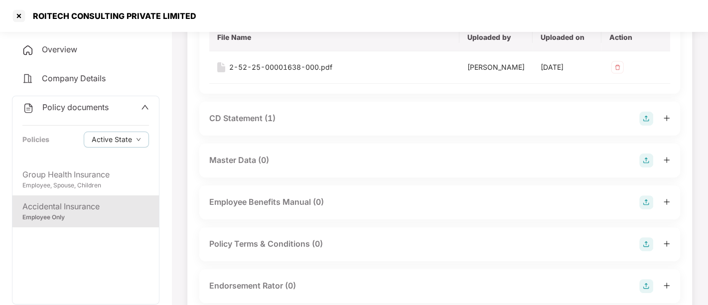
click at [241, 121] on div "CD Statement (1)" at bounding box center [242, 118] width 66 height 12
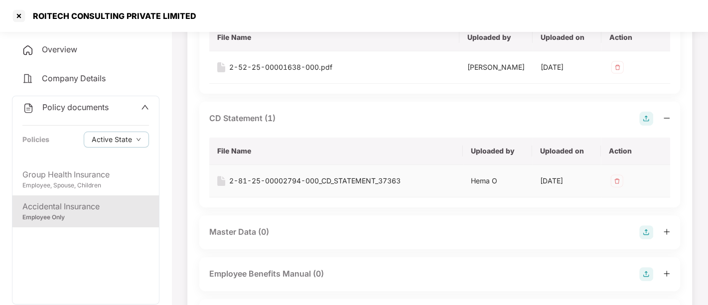
click at [267, 178] on div "2-81-25-00002794-000_CD_STATEMENT_37363" at bounding box center [314, 180] width 171 height 11
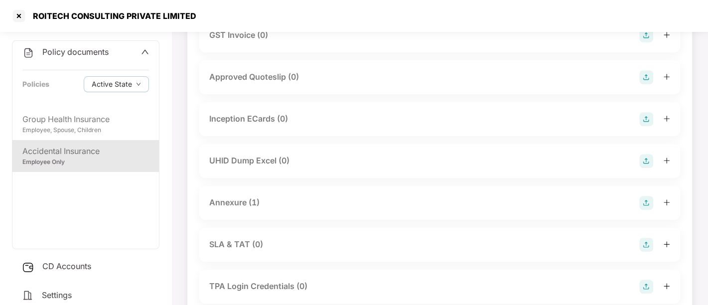
scroll to position [553, 0]
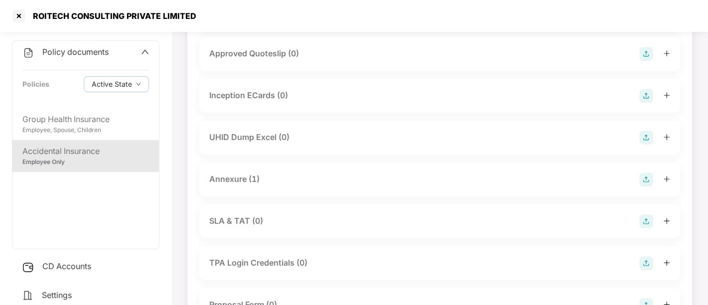
drag, startPoint x: 218, startPoint y: 181, endPoint x: 218, endPoint y: 193, distance: 11.5
click at [218, 181] on div "Annexure (1)" at bounding box center [234, 179] width 50 height 12
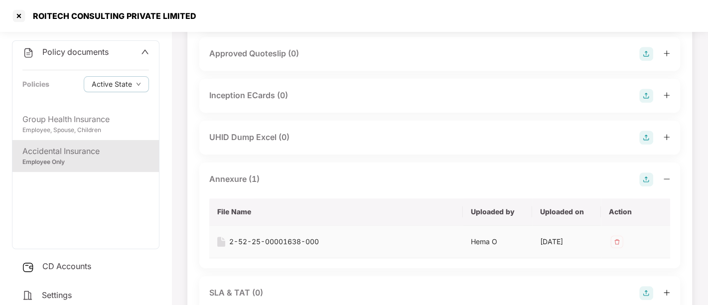
click at [302, 241] on div "2-52-25-00001638-000" at bounding box center [274, 241] width 90 height 11
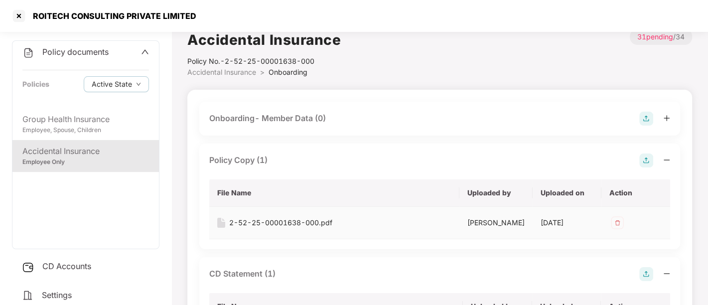
scroll to position [0, 0]
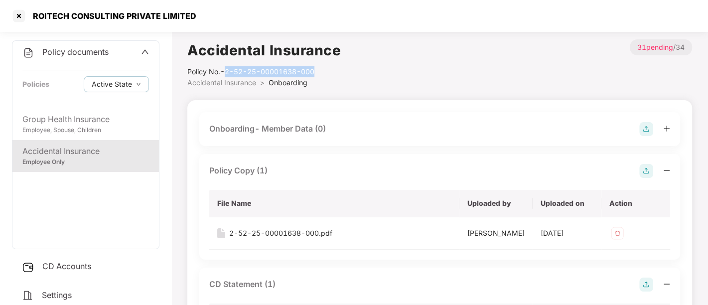
drag, startPoint x: 228, startPoint y: 72, endPoint x: 334, endPoint y: 71, distance: 106.1
click at [334, 71] on div "Policy No.- 2-52-25-00001638-000" at bounding box center [263, 71] width 153 height 11
click at [144, 54] on icon "up" at bounding box center [145, 52] width 8 height 8
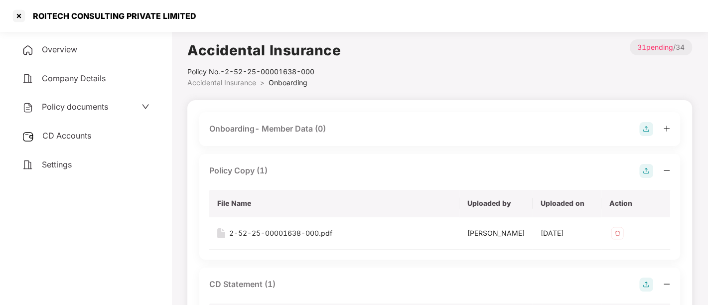
click at [70, 164] on span "Settings" at bounding box center [57, 164] width 30 height 10
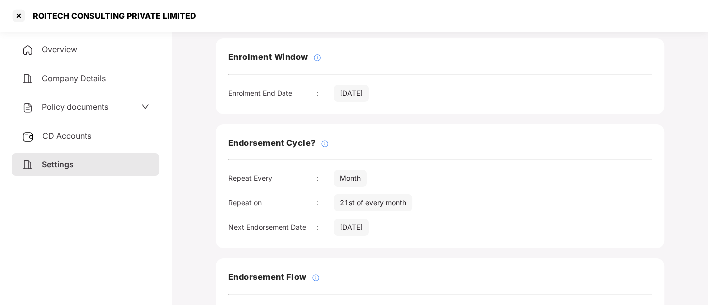
scroll to position [111, 0]
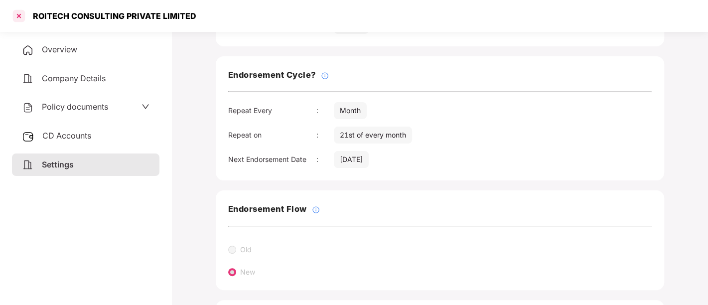
click at [14, 16] on div at bounding box center [19, 16] width 16 height 16
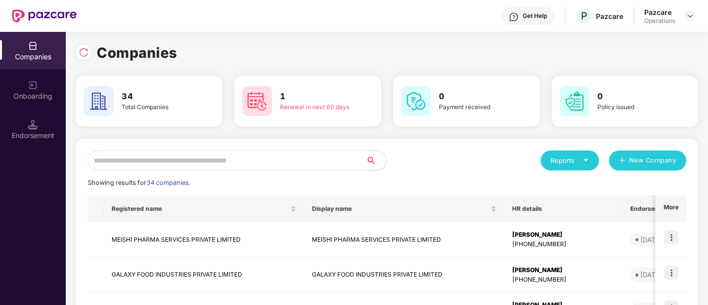
click at [287, 165] on input "text" at bounding box center [227, 160] width 278 height 20
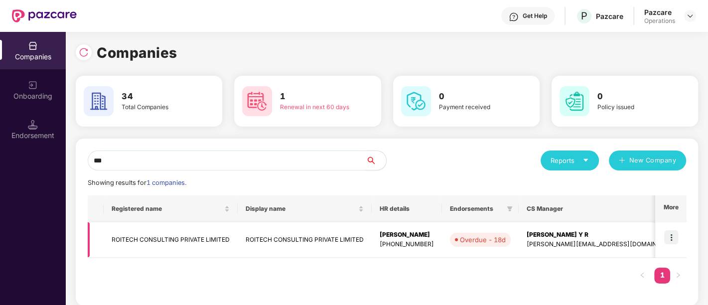
type input "***"
click at [671, 237] on img at bounding box center [671, 237] width 14 height 14
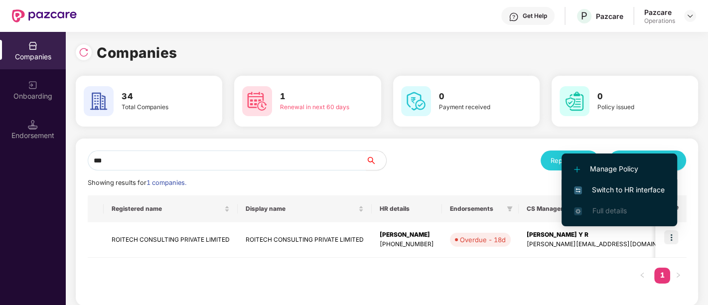
click at [631, 190] on span "Switch to HR interface" at bounding box center [619, 189] width 91 height 11
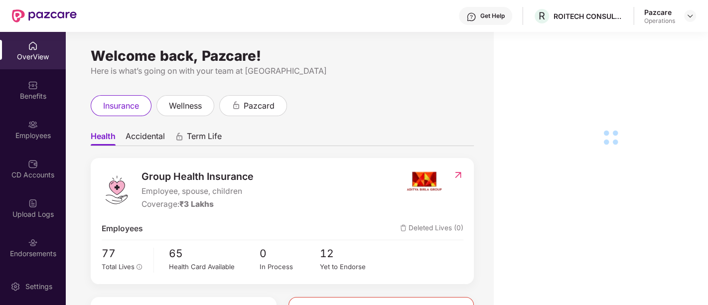
click at [48, 248] on div "Endorsements" at bounding box center [33, 253] width 66 height 10
